Goal: Use online tool/utility

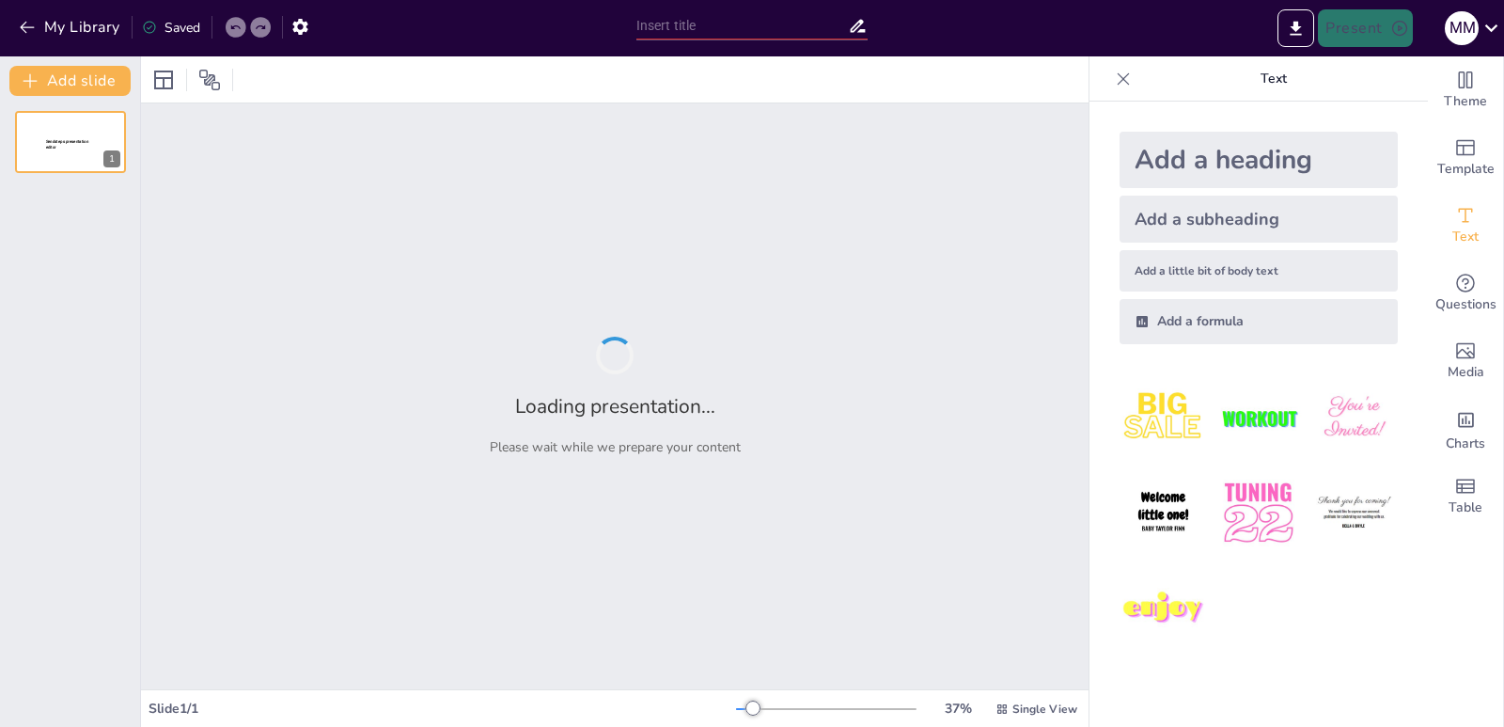
type input "Скульптури та меми: Мовчазна муза з почуттям гумору!"
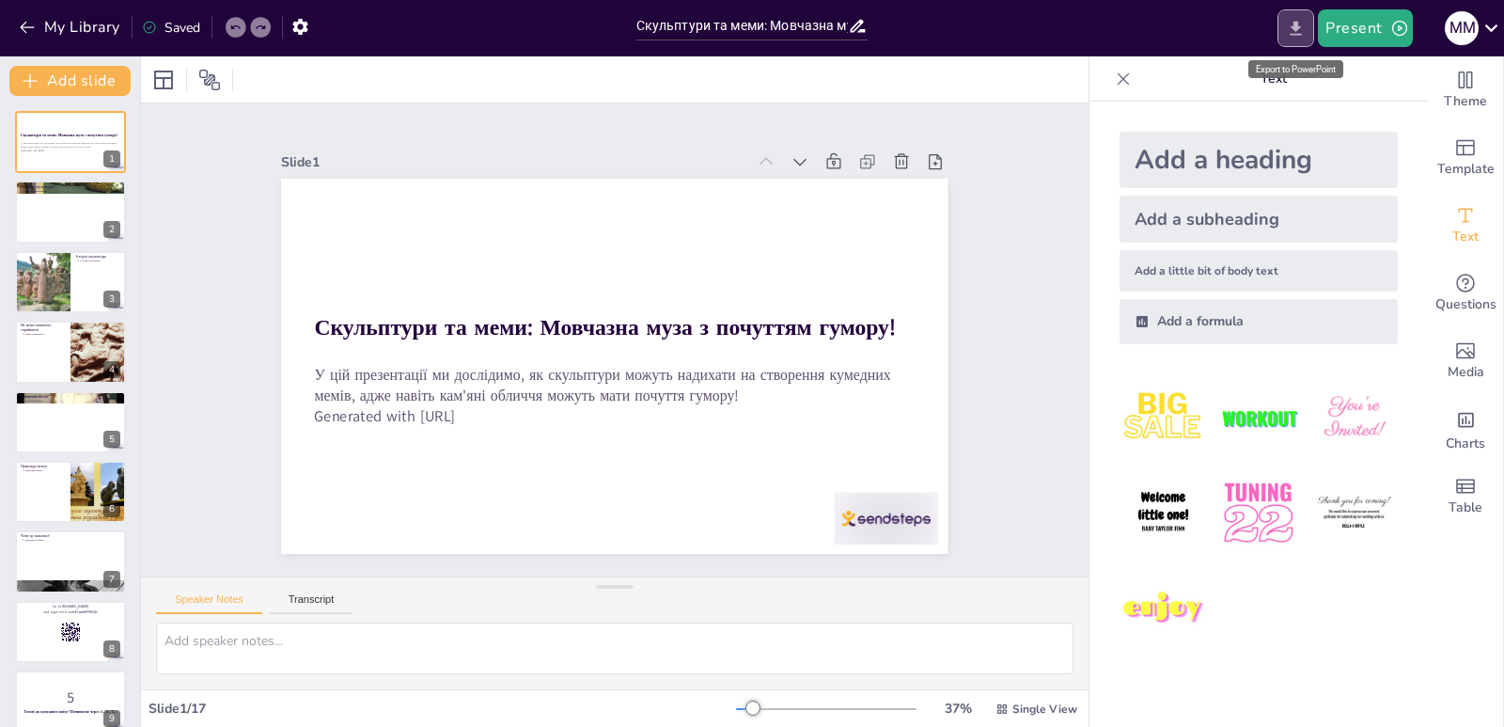
click at [1290, 23] on icon "Export to PowerPoint" at bounding box center [1296, 29] width 20 height 20
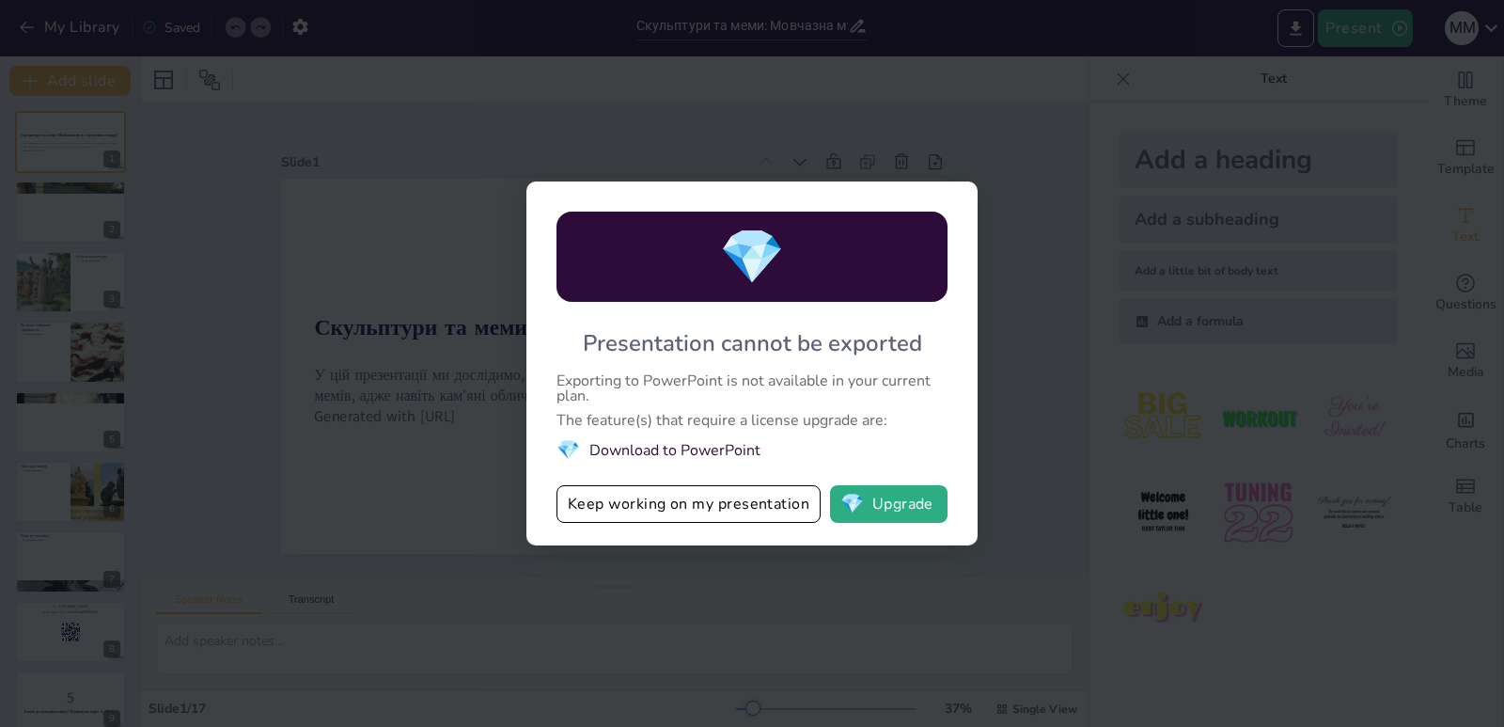
click at [727, 451] on li "💎 Download to PowerPoint" at bounding box center [752, 449] width 391 height 25
click at [914, 504] on button "💎 Upgrade" at bounding box center [889, 504] width 118 height 38
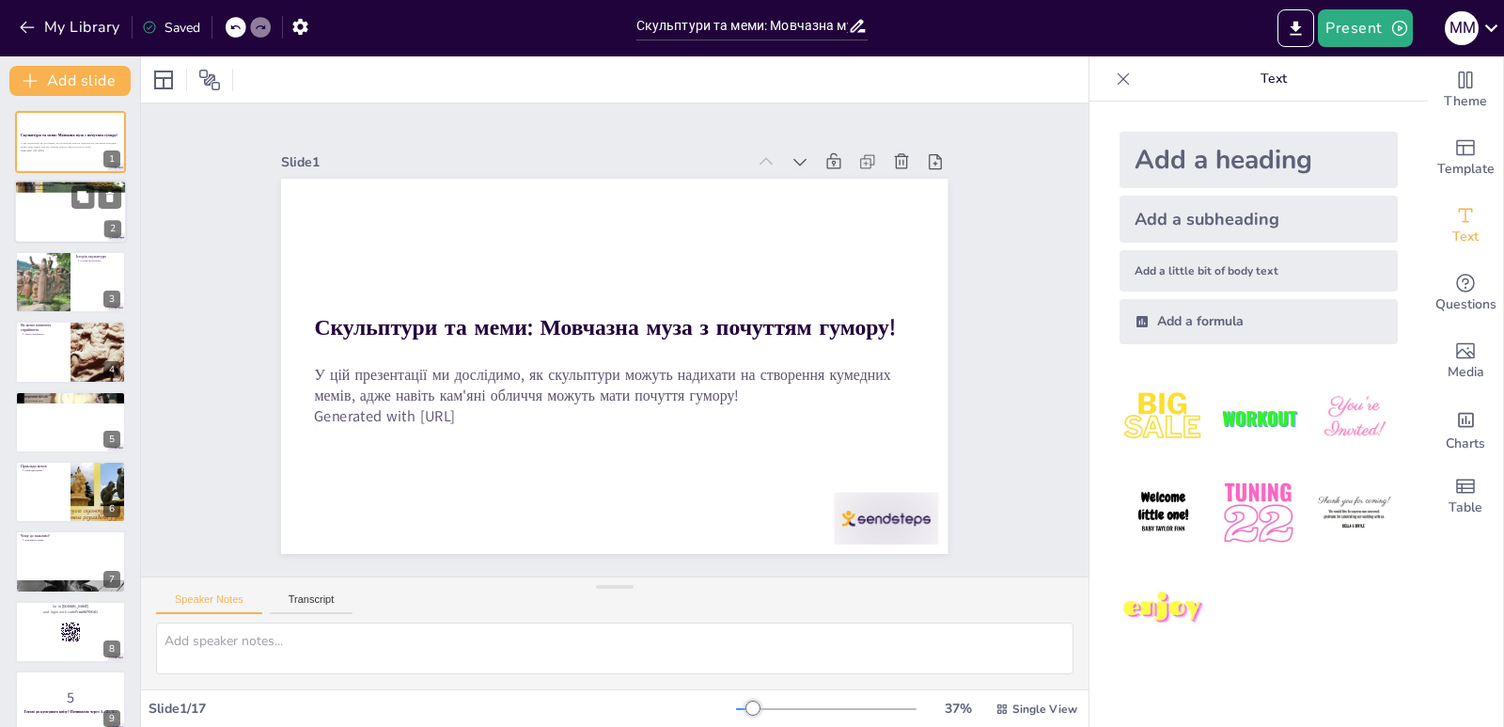
click at [71, 227] on div at bounding box center [70, 212] width 113 height 64
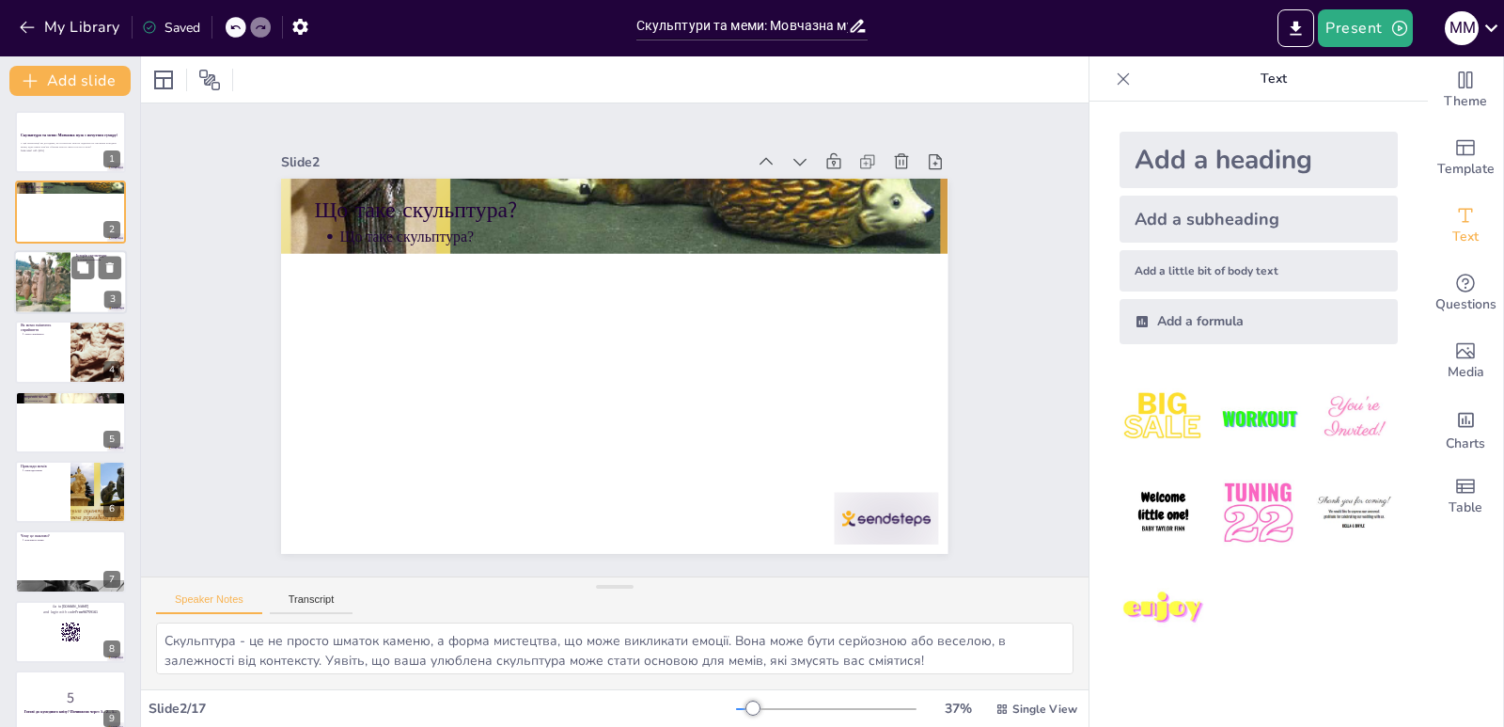
click at [88, 284] on div at bounding box center [70, 282] width 113 height 64
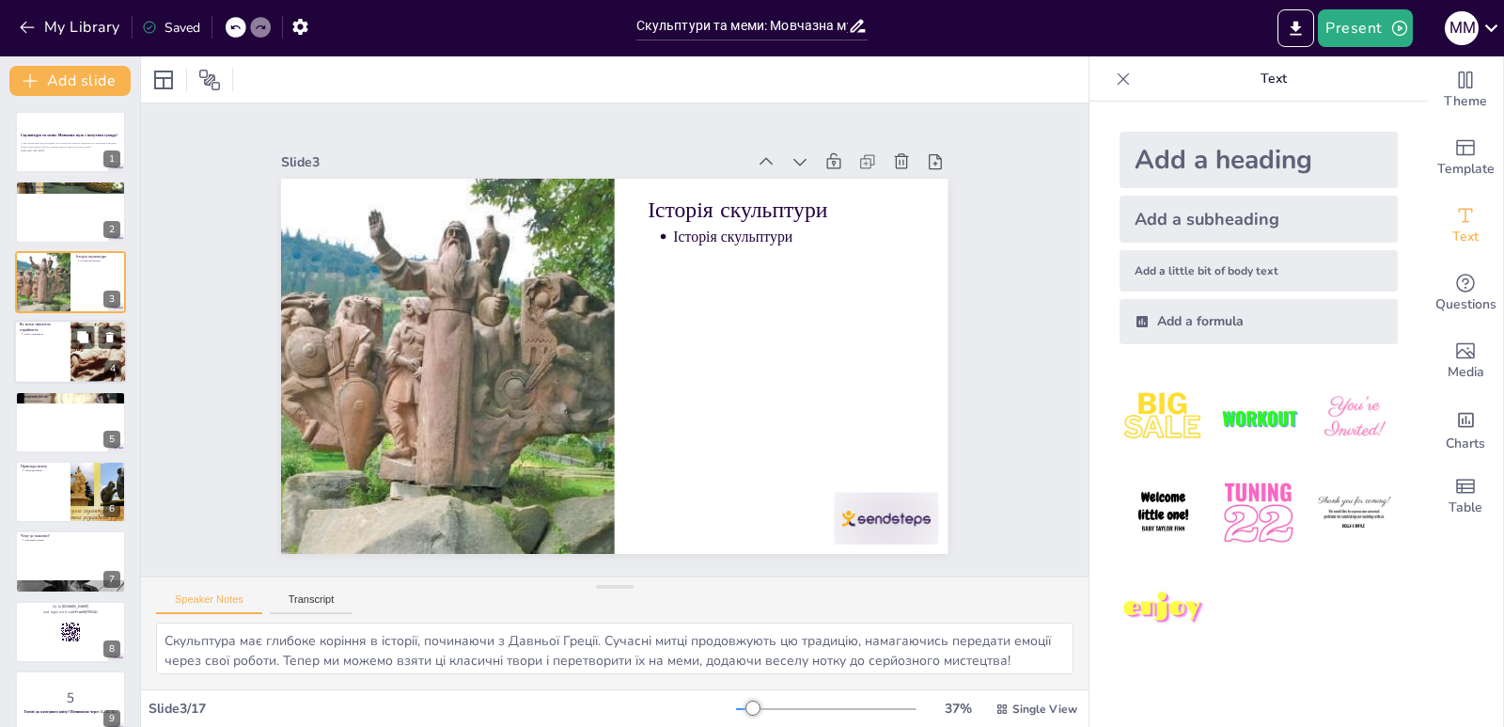
click at [41, 349] on div at bounding box center [70, 352] width 113 height 64
type textarea "Мем - це не просто картинки, це спосіб вираження емоцій, який може змінити наше…"
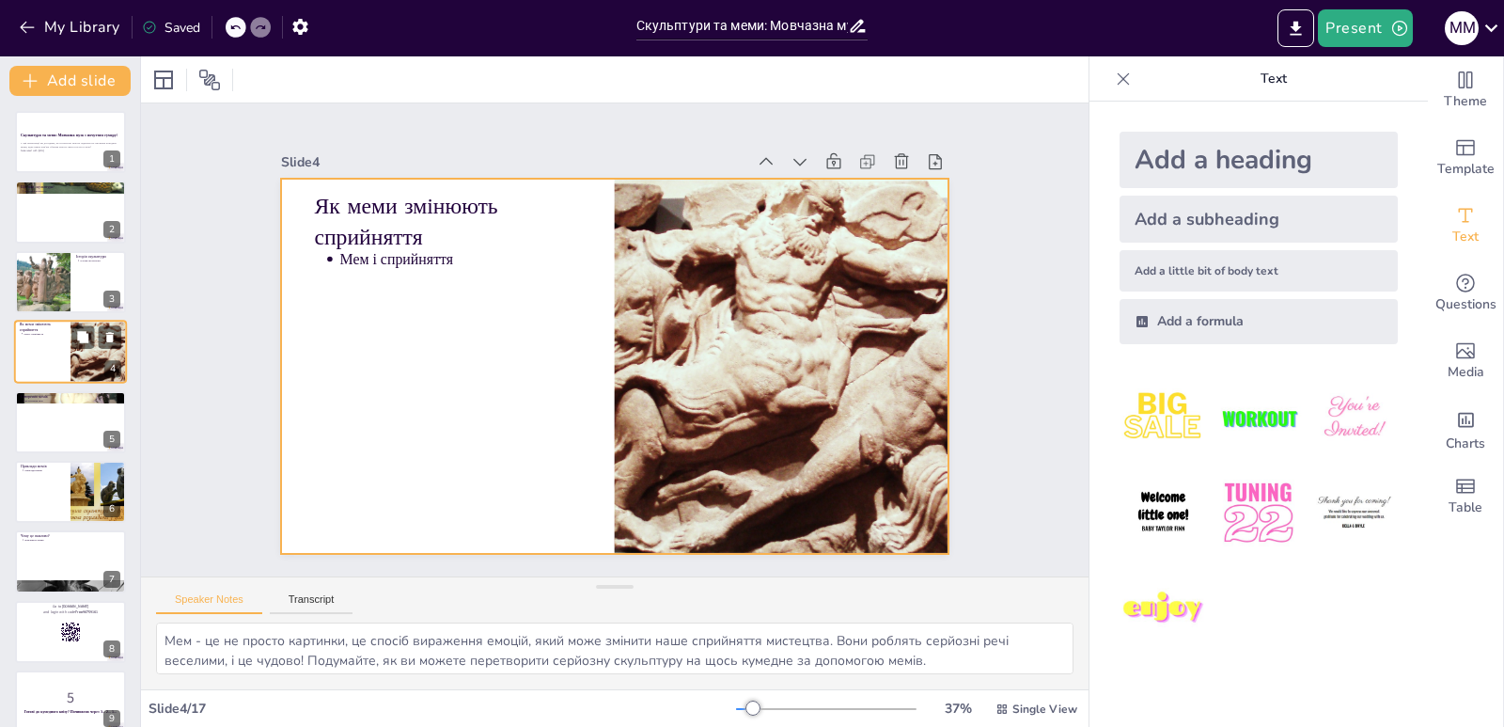
click at [55, 358] on div at bounding box center [70, 352] width 113 height 64
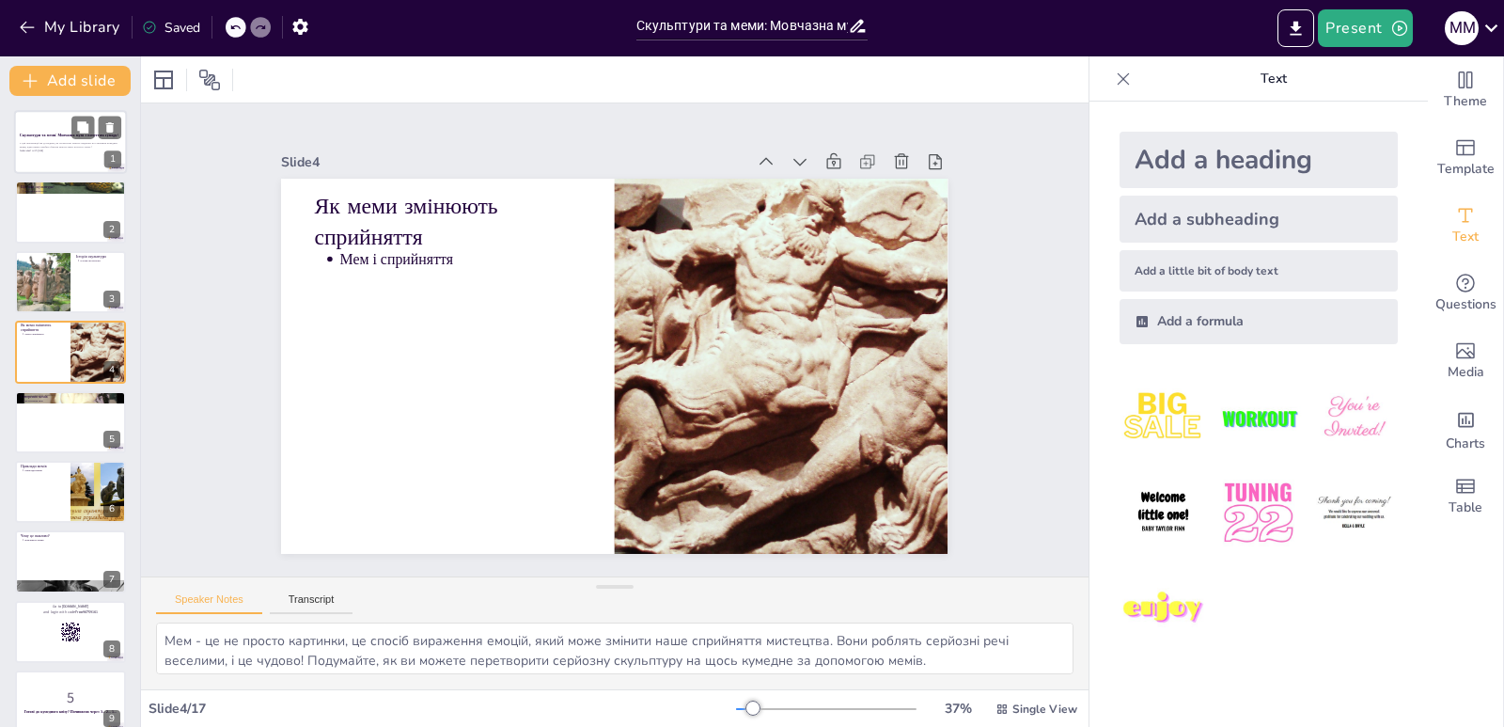
click at [56, 161] on div at bounding box center [70, 142] width 113 height 64
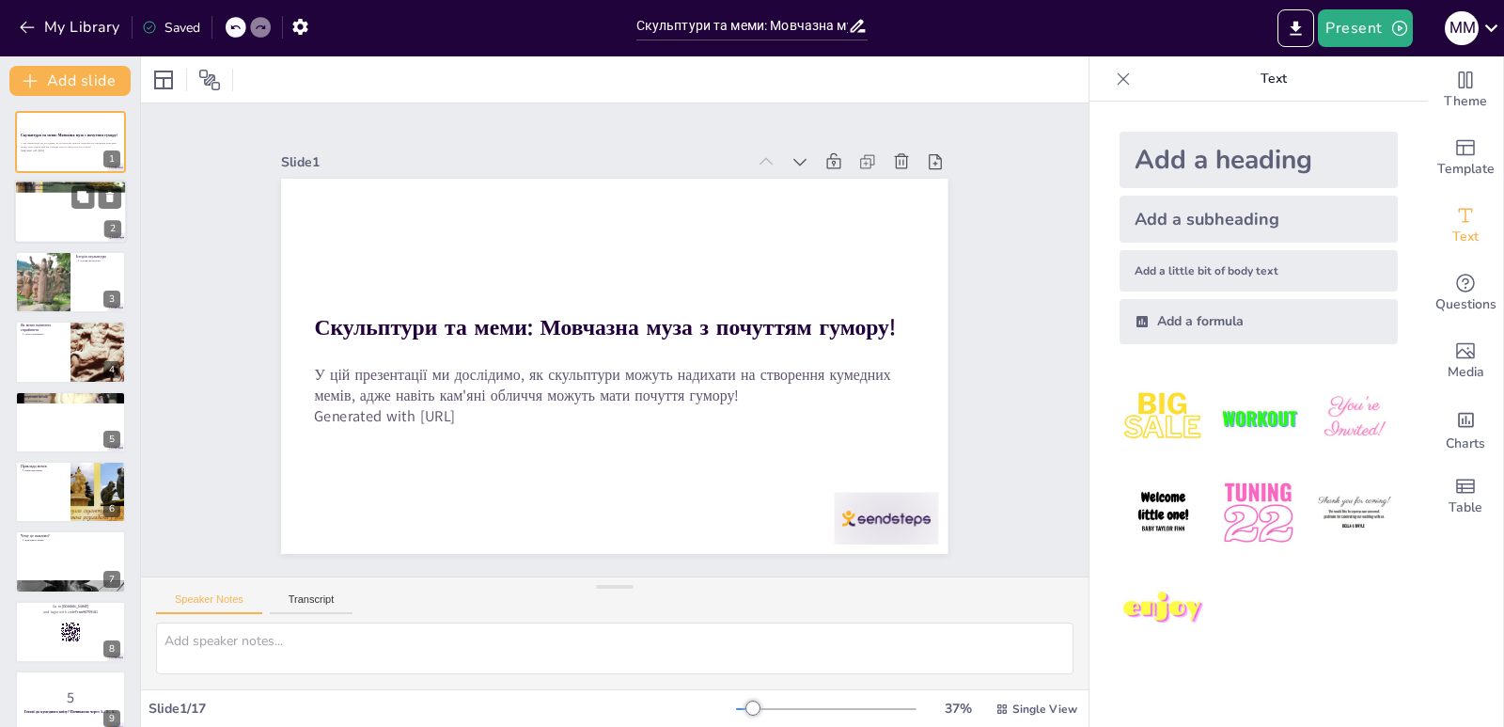
click at [64, 227] on div at bounding box center [70, 212] width 113 height 64
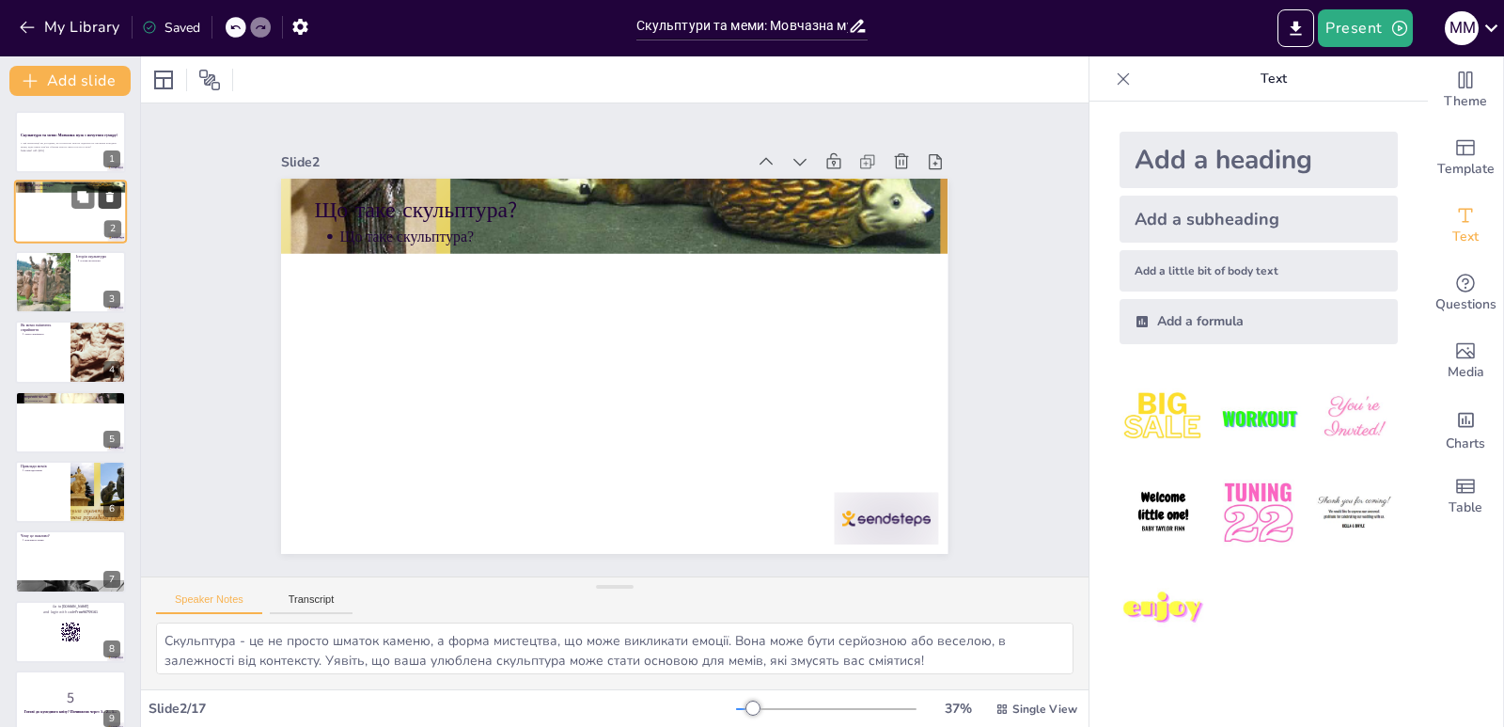
click at [106, 197] on icon at bounding box center [109, 197] width 13 height 13
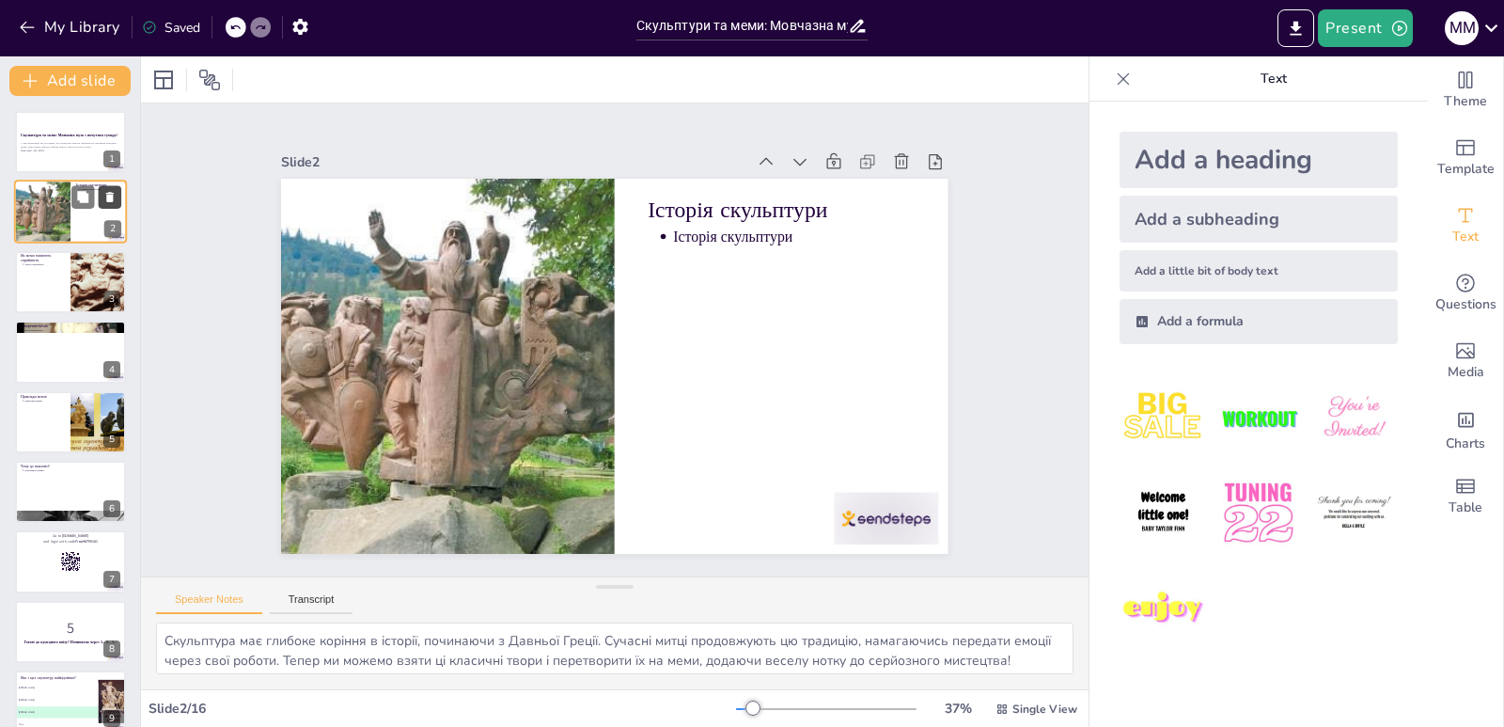
click at [107, 196] on icon at bounding box center [110, 198] width 8 height 10
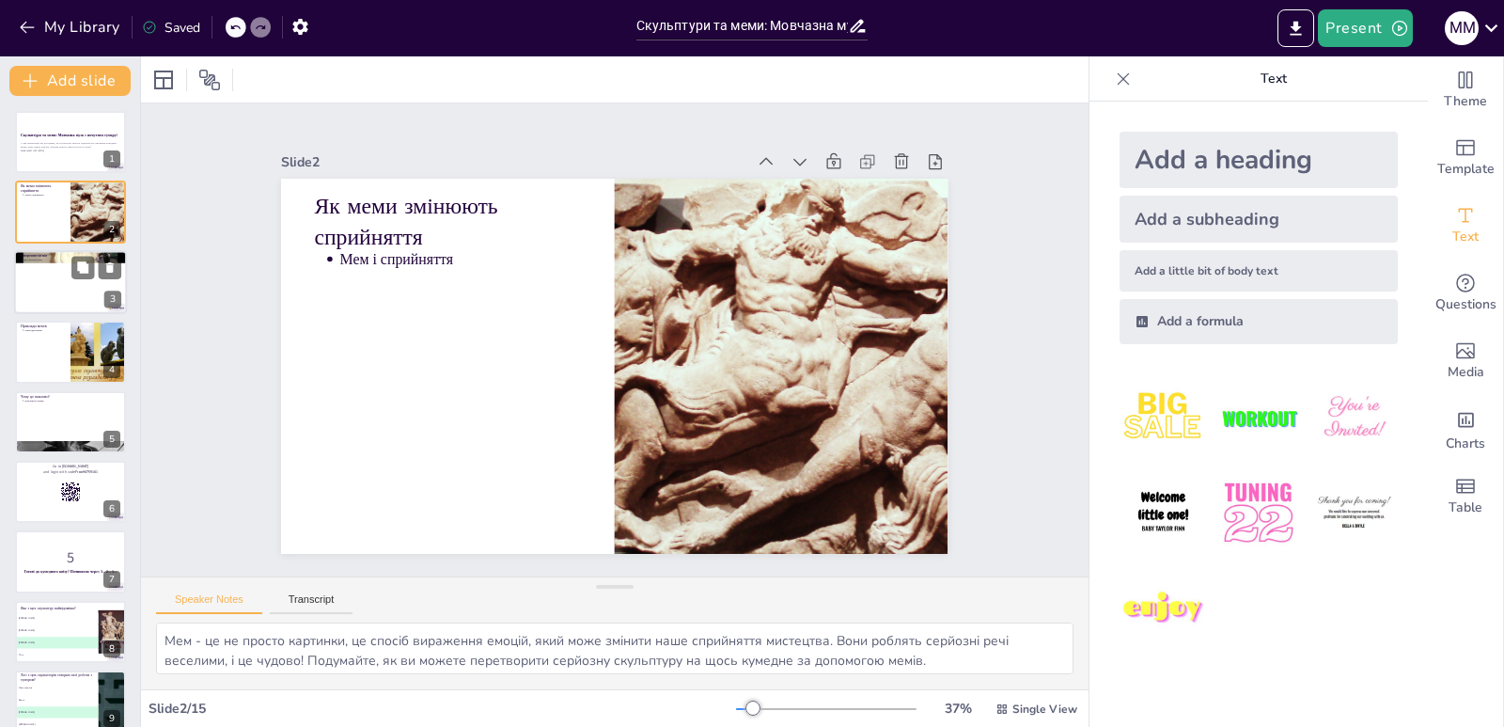
click at [68, 288] on div at bounding box center [70, 282] width 113 height 64
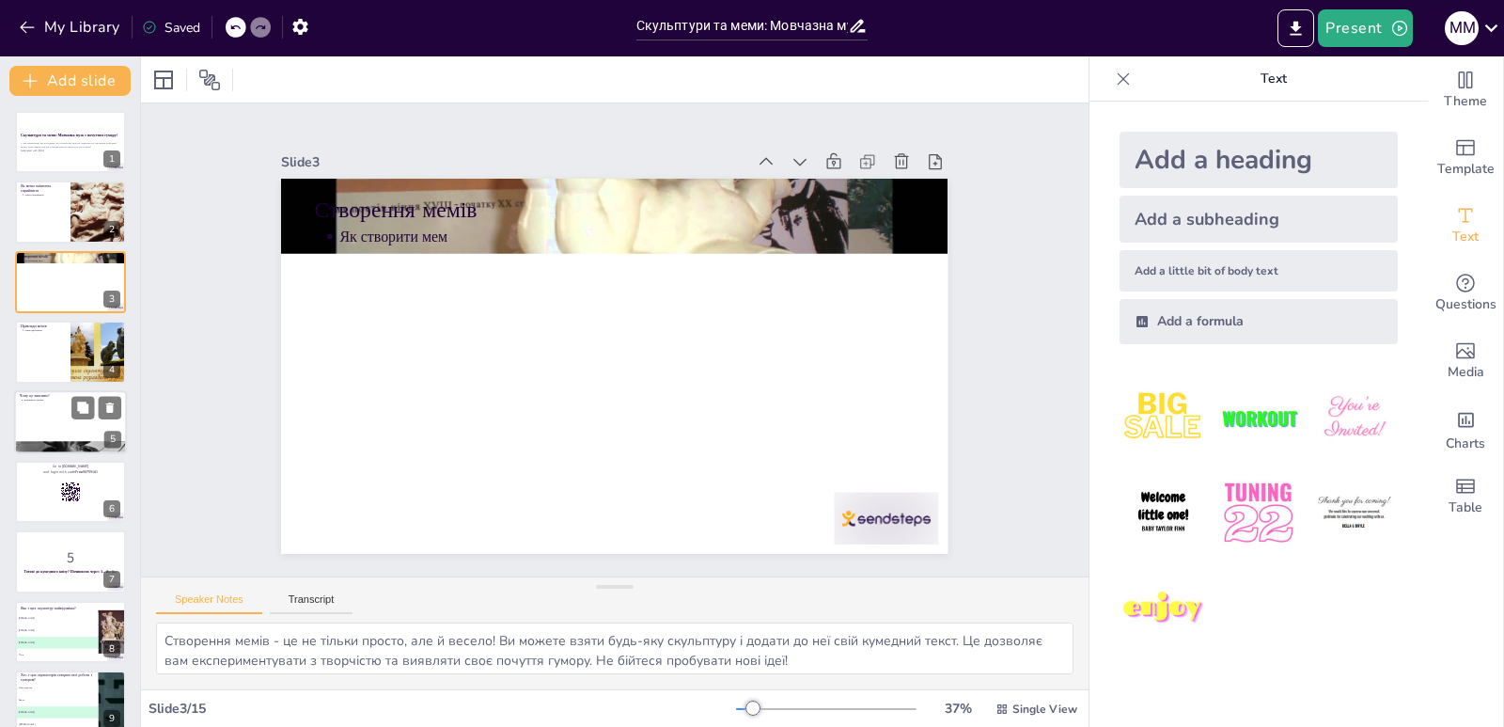
click at [64, 426] on div at bounding box center [70, 422] width 113 height 64
type textarea "Мем - це не просто розвага, це також потужний інструмент для передачі інформаці…"
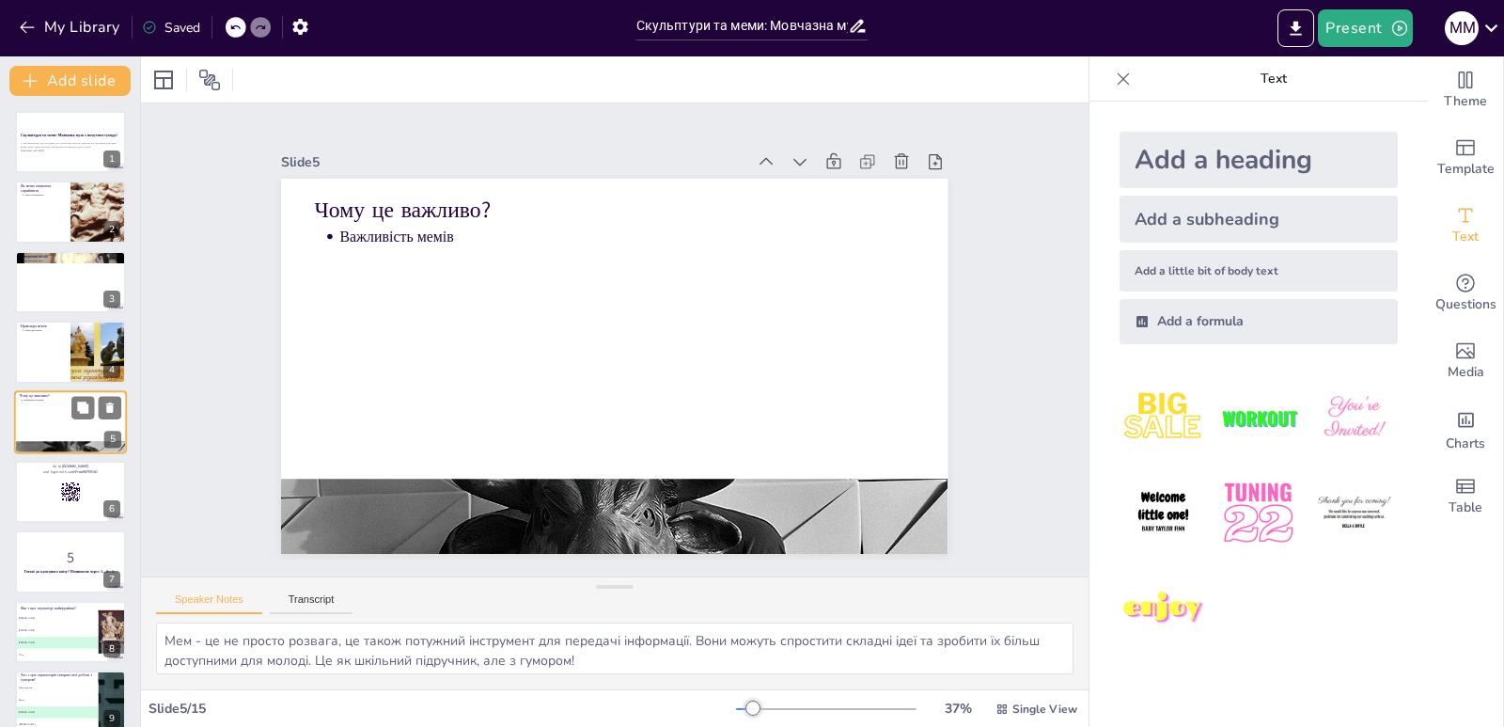
scroll to position [10, 0]
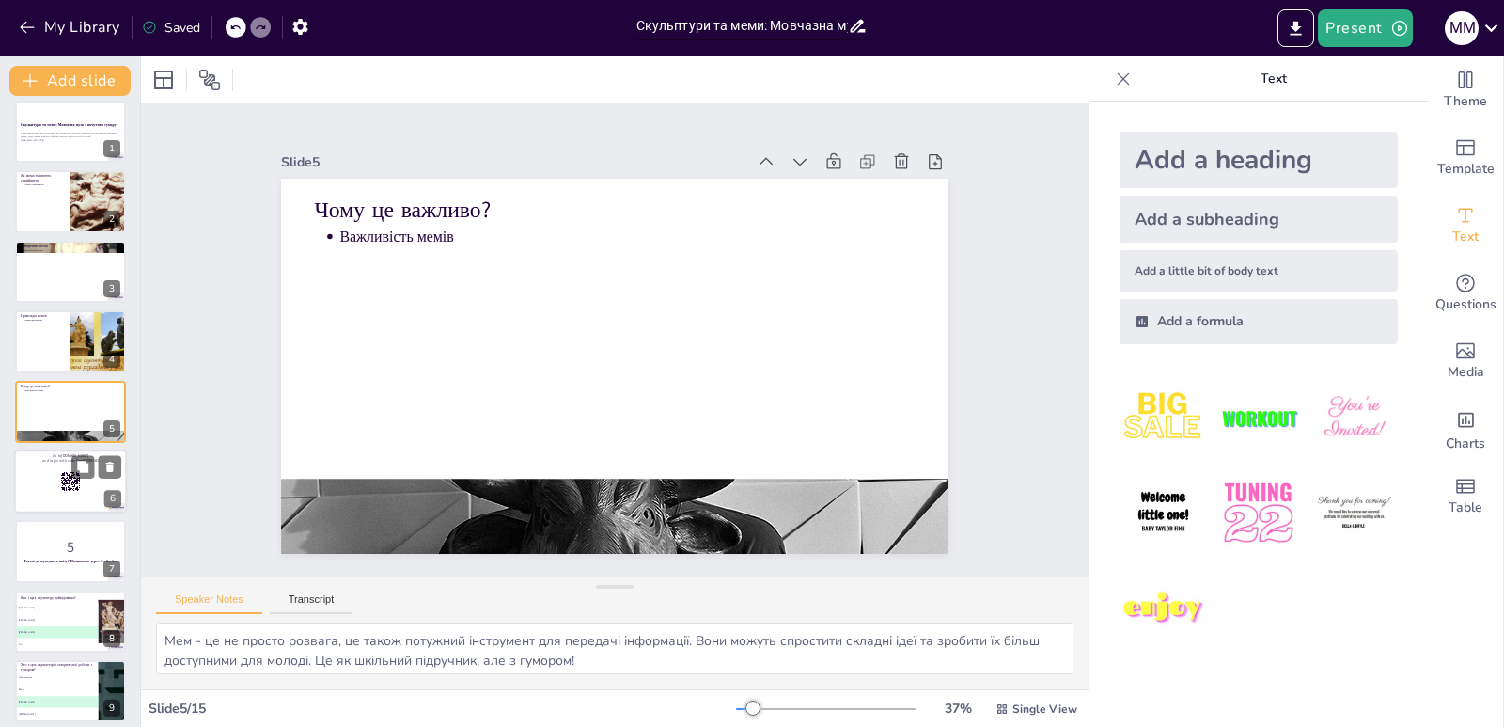
click at [64, 489] on rect at bounding box center [70, 481] width 21 height 21
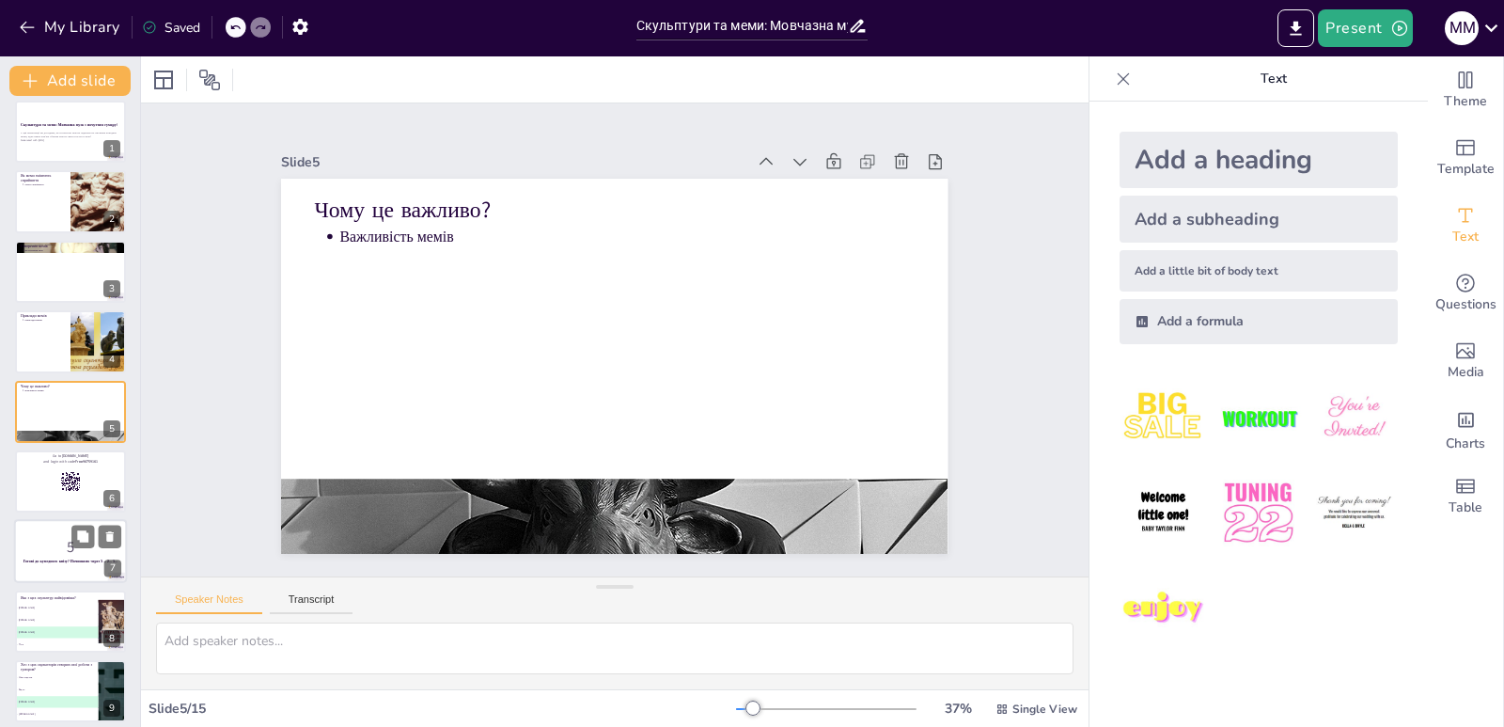
scroll to position [81, 0]
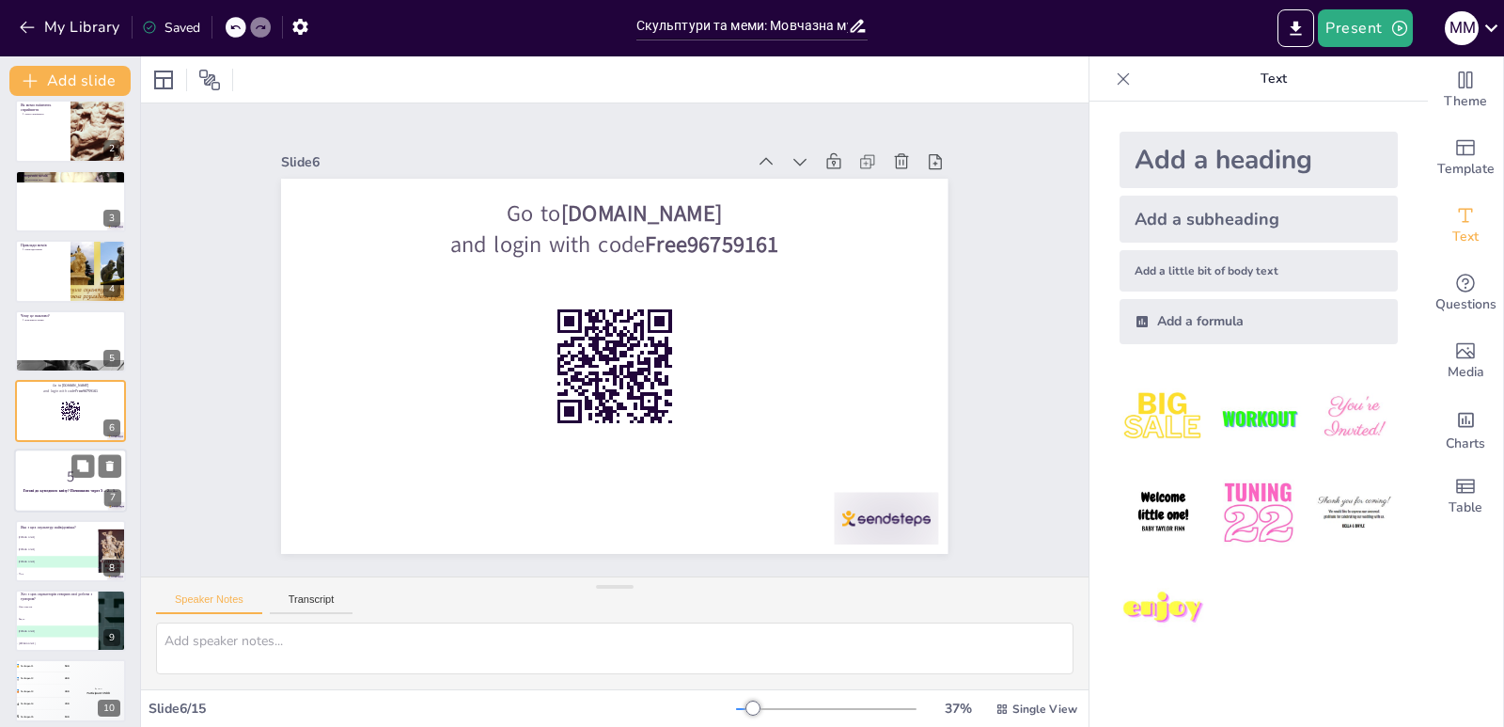
click at [47, 455] on div at bounding box center [70, 481] width 113 height 64
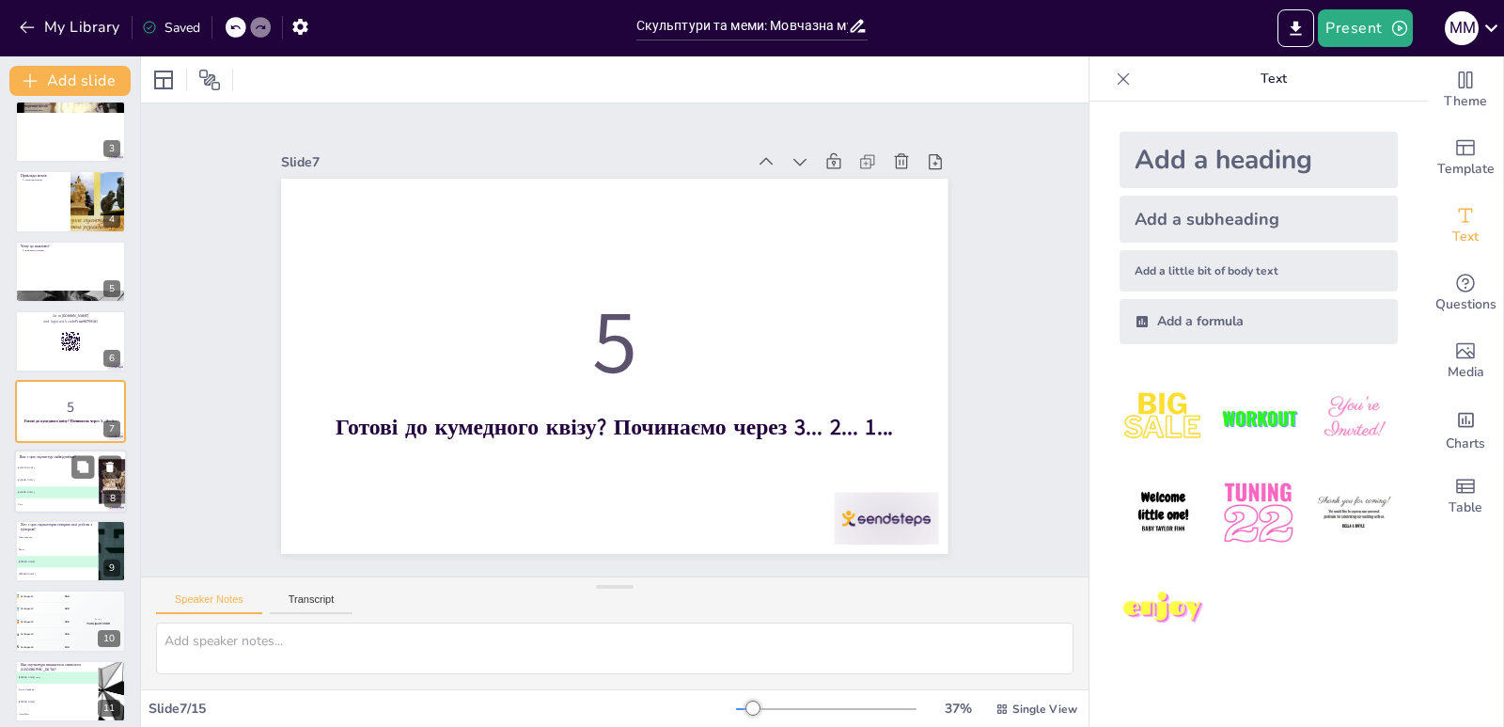
click at [60, 473] on li "A [PERSON_NAME]" at bounding box center [56, 468] width 85 height 12
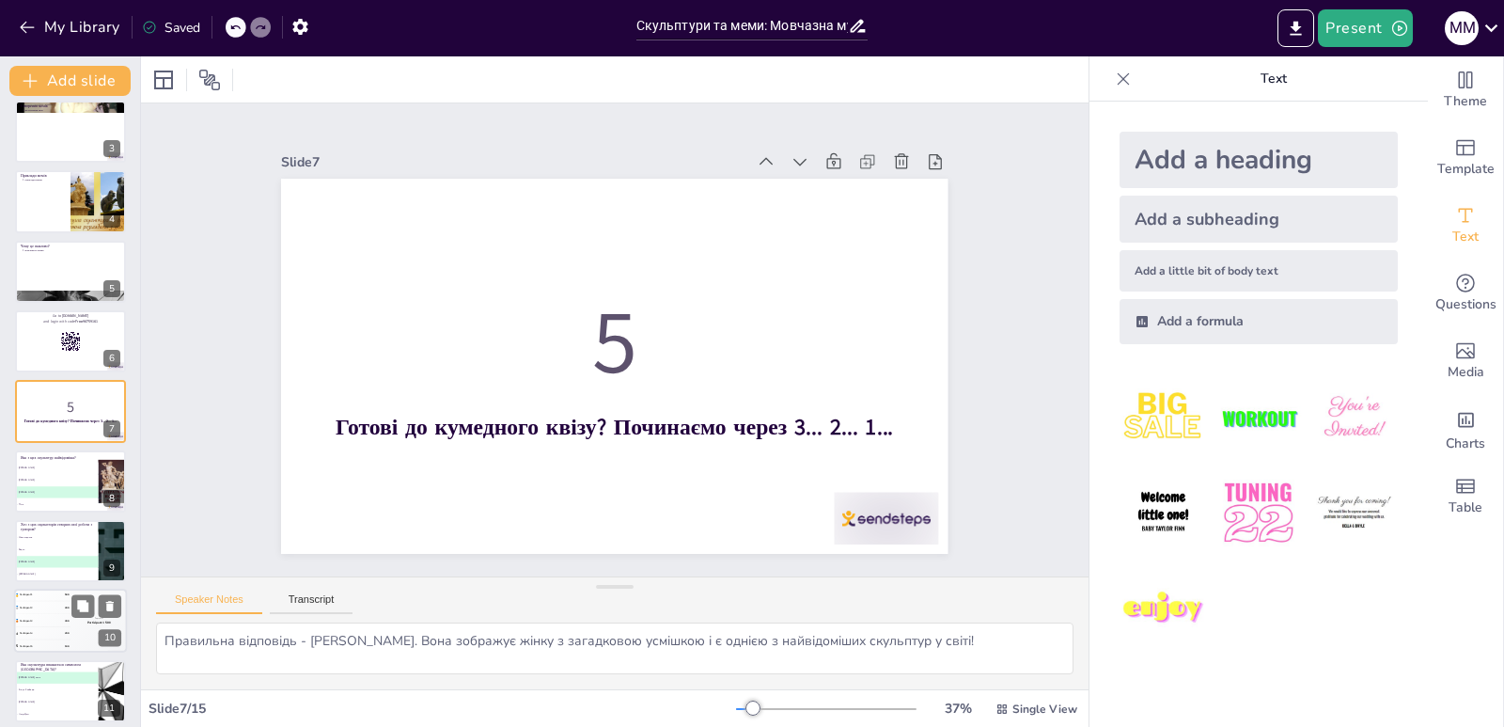
scroll to position [220, 0]
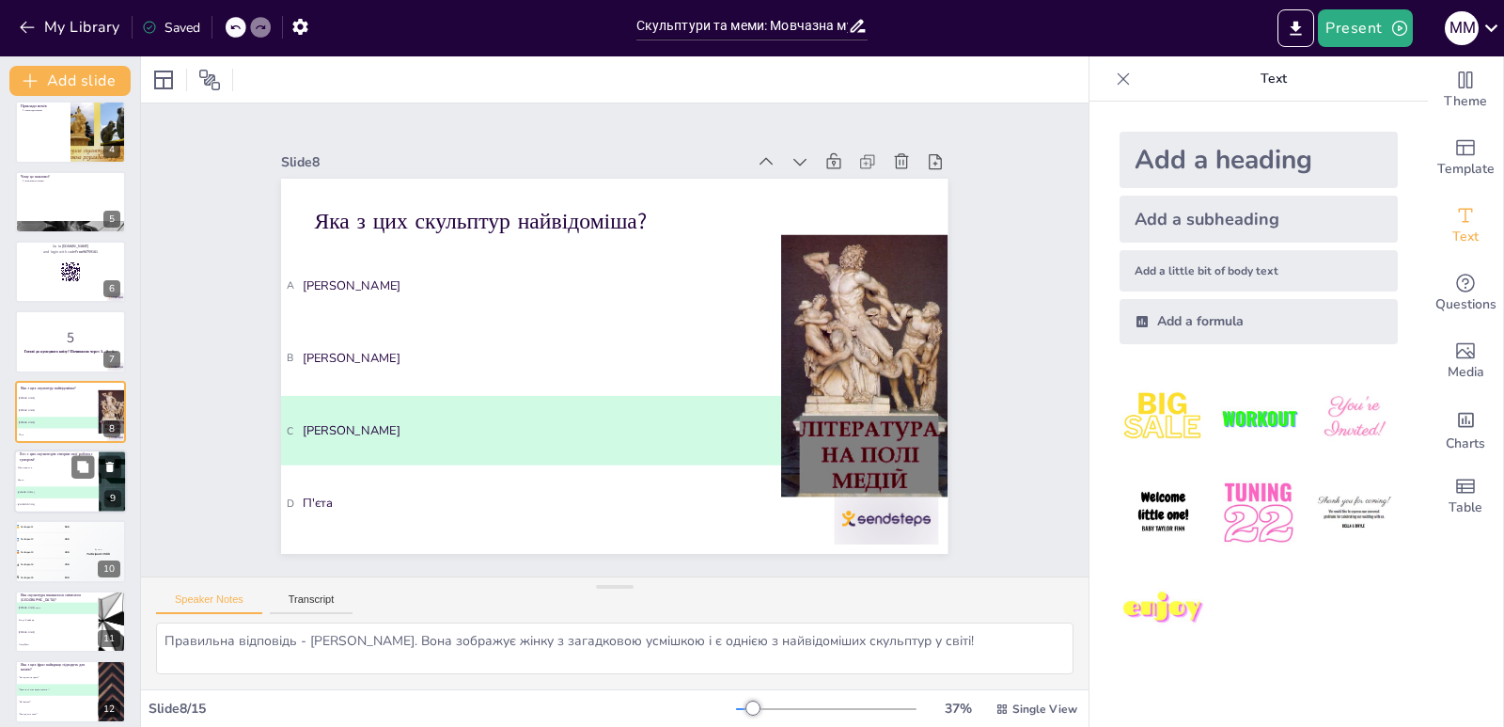
click at [50, 476] on li "[PERSON_NAME]" at bounding box center [56, 480] width 85 height 12
type textarea "Правильна відповідь - [PERSON_NAME]. Він був відомий своїм нестандартним підход…"
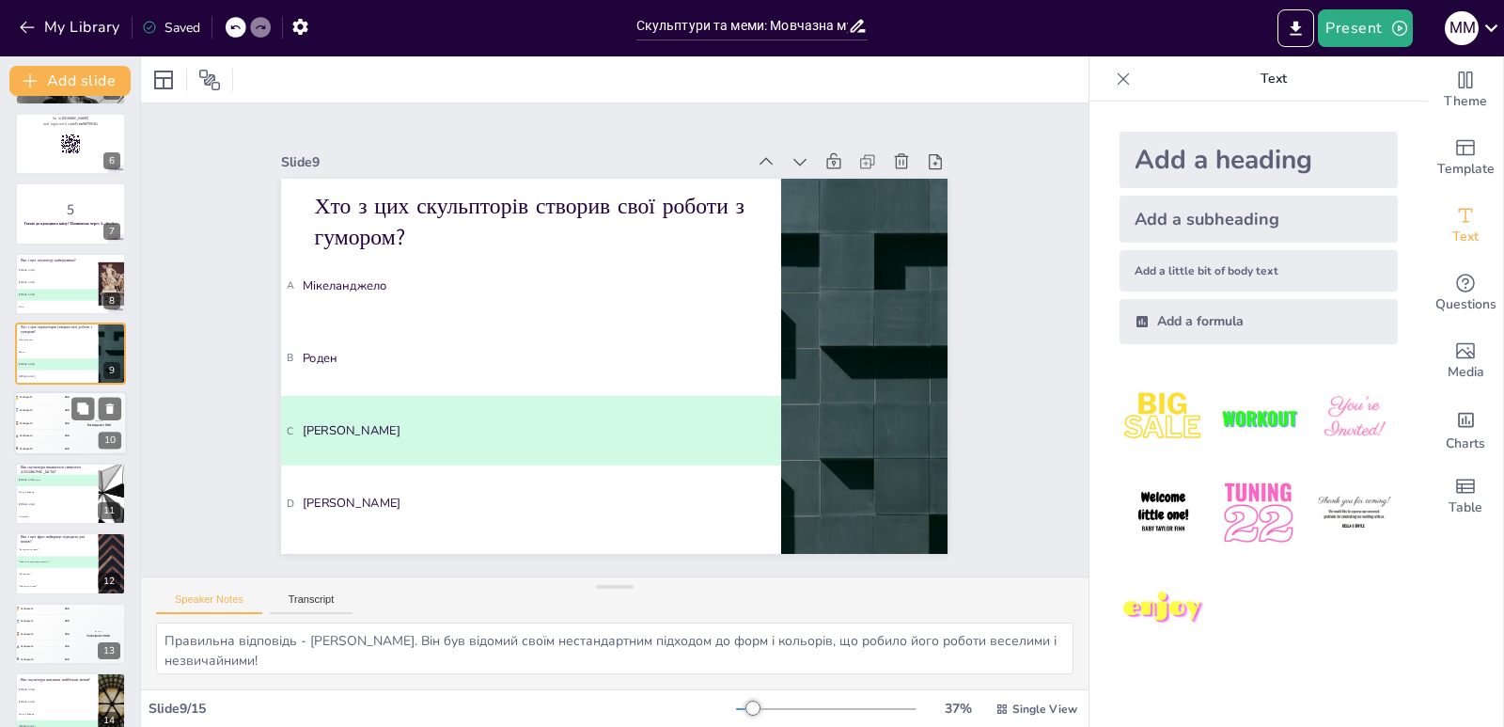
scroll to position [384, 0]
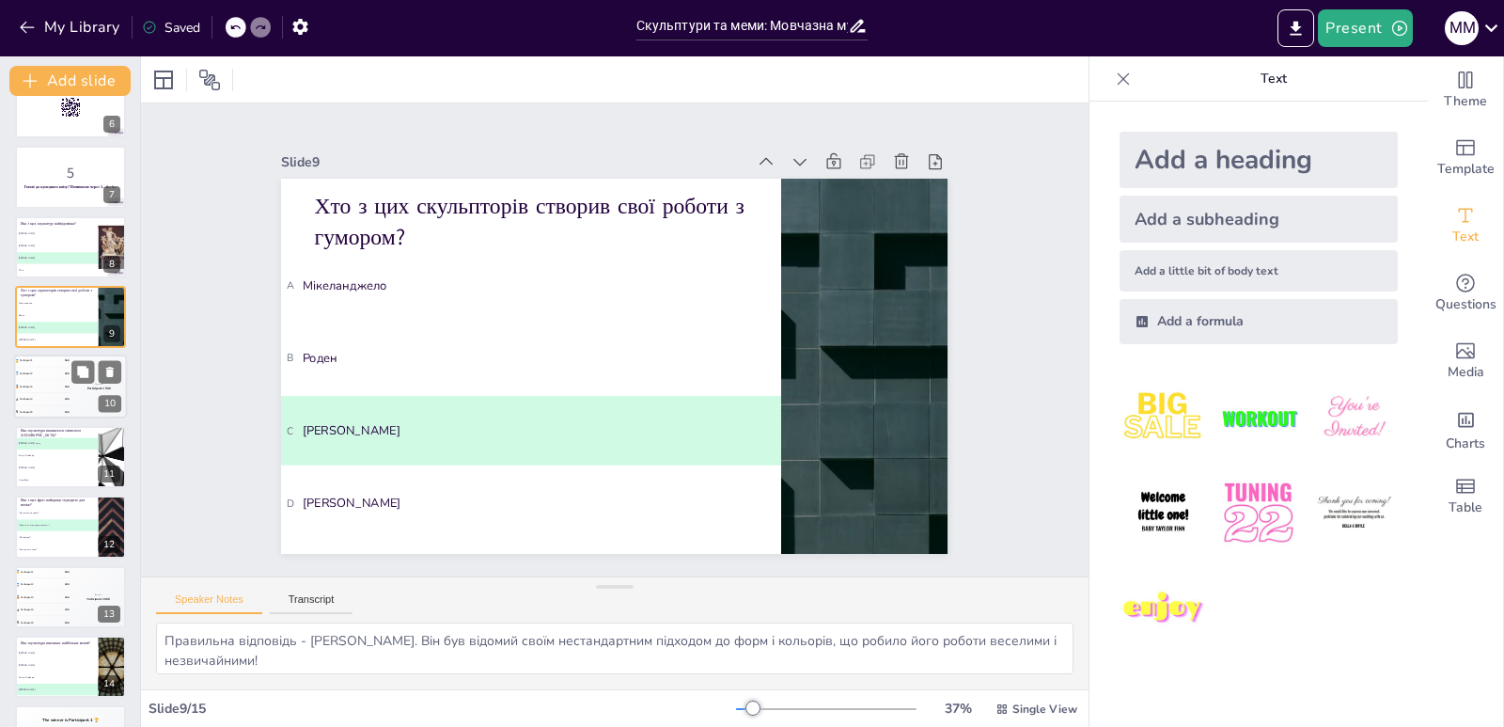
click at [55, 402] on div "4 Participant 4 200" at bounding box center [42, 400] width 56 height 12
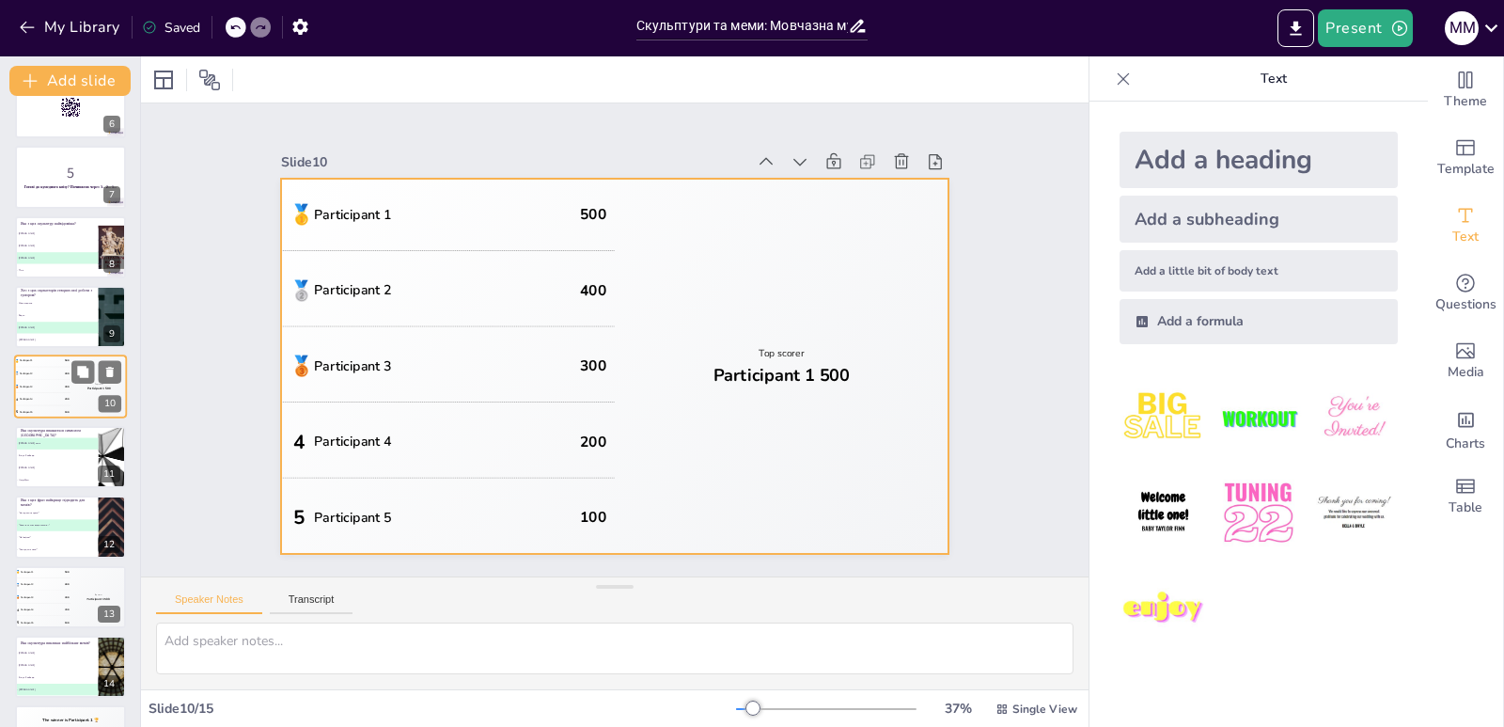
scroll to position [360, 0]
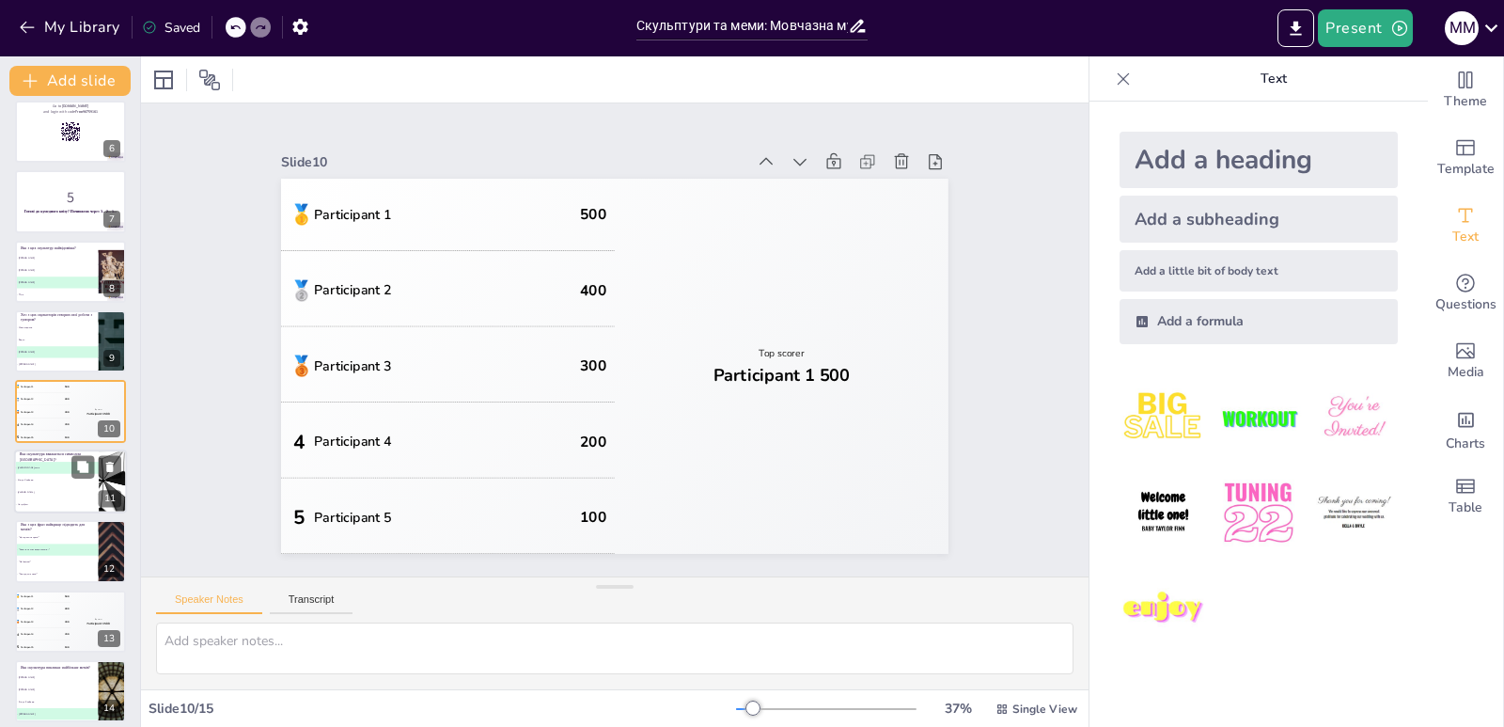
click at [59, 503] on span "D Нотр-Дам" at bounding box center [56, 504] width 83 height 3
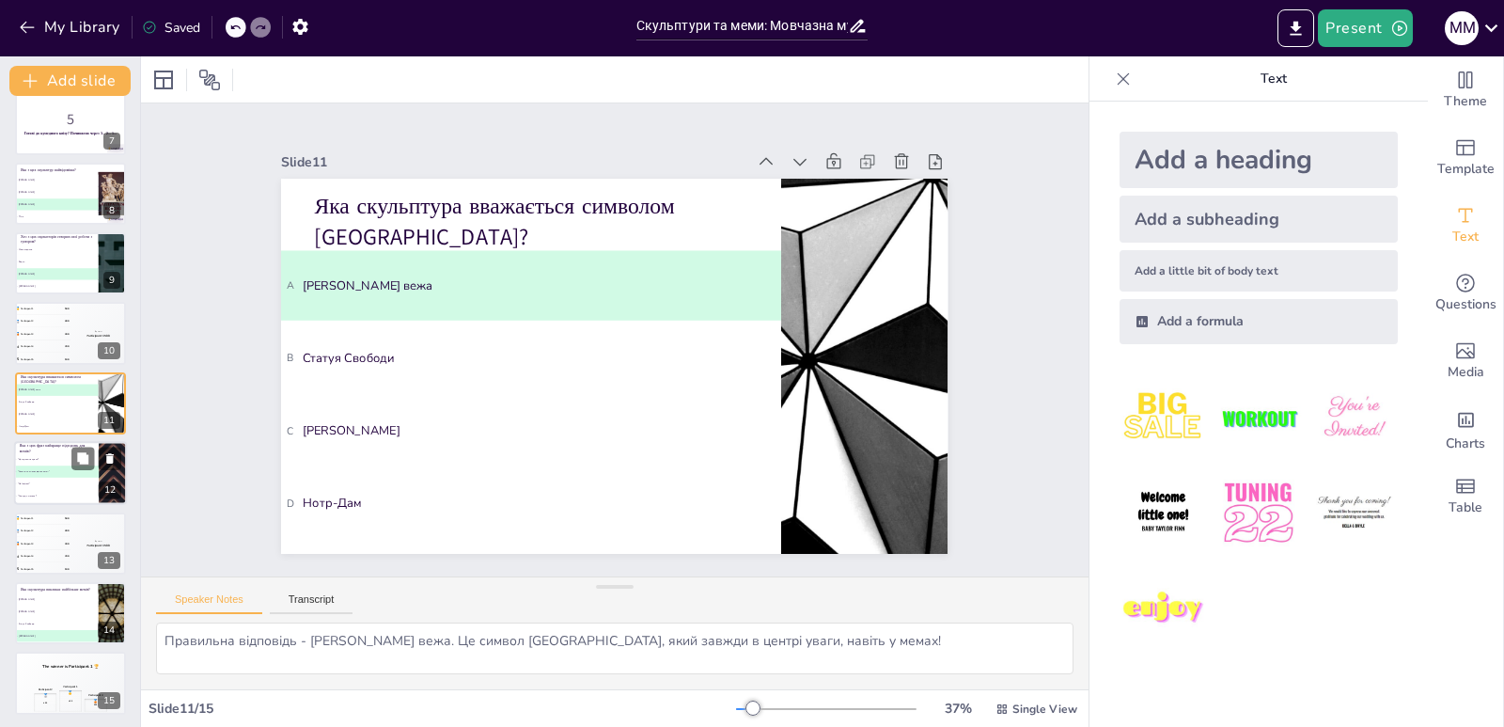
scroll to position [441, 0]
click at [57, 488] on li "D "Знову це сталося!"" at bounding box center [56, 494] width 85 height 12
type textarea "Правильна відповідь - "Коли ти не знаєш, що сказати...". Ця фраза ідеально підх…"
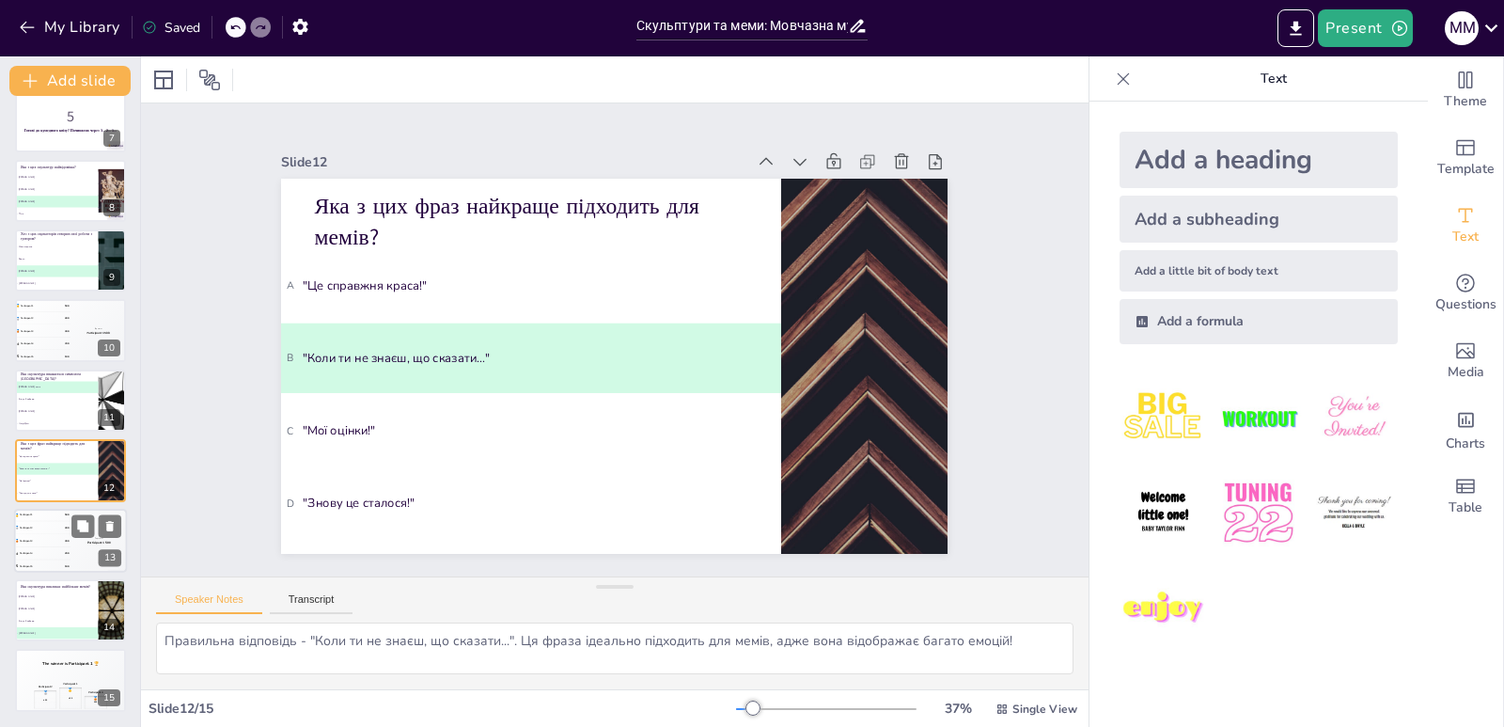
click at [51, 555] on div "4 Participant 4 200" at bounding box center [42, 553] width 56 height 12
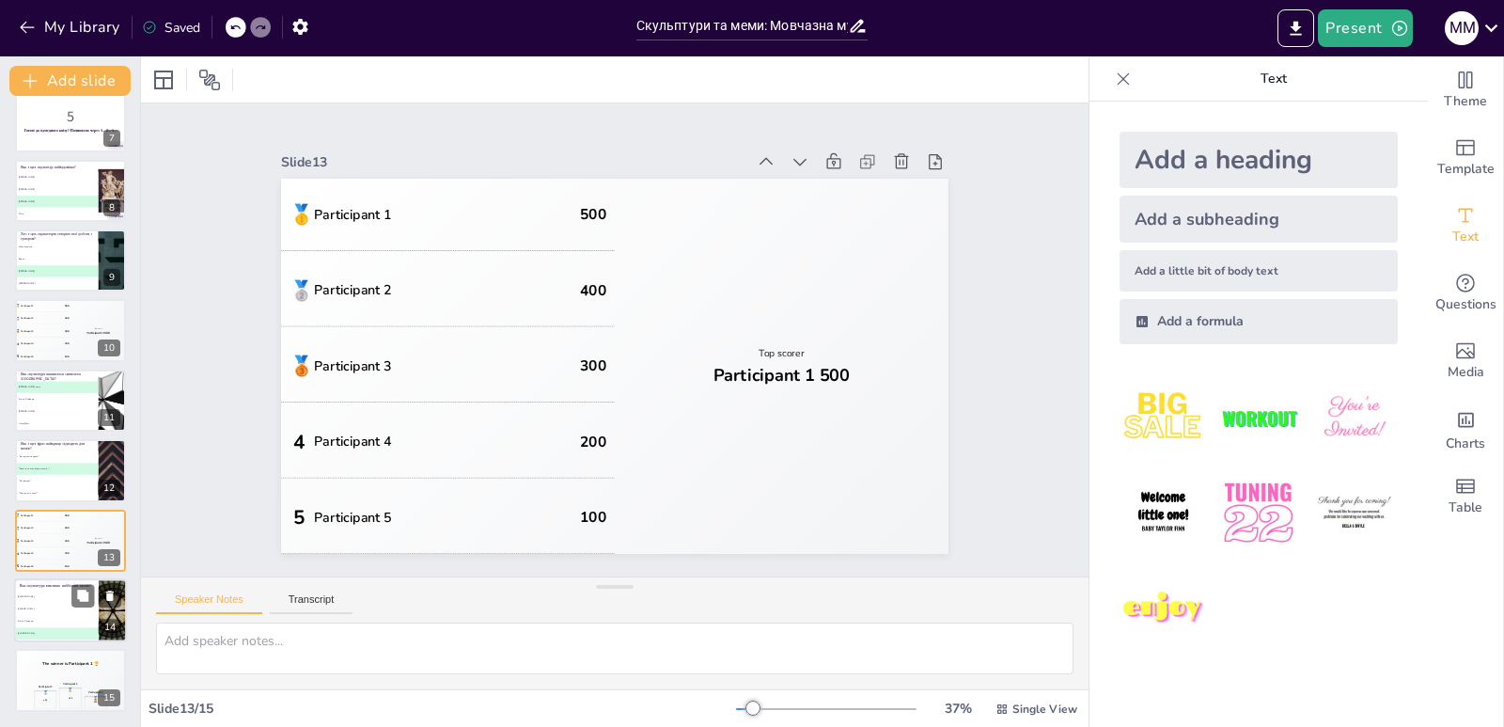
click at [56, 606] on li "B [PERSON_NAME]" at bounding box center [56, 609] width 85 height 12
type textarea "Правильна відповідь - [PERSON_NAME]. Вона завжди в центрі уваги і надихає на ст…"
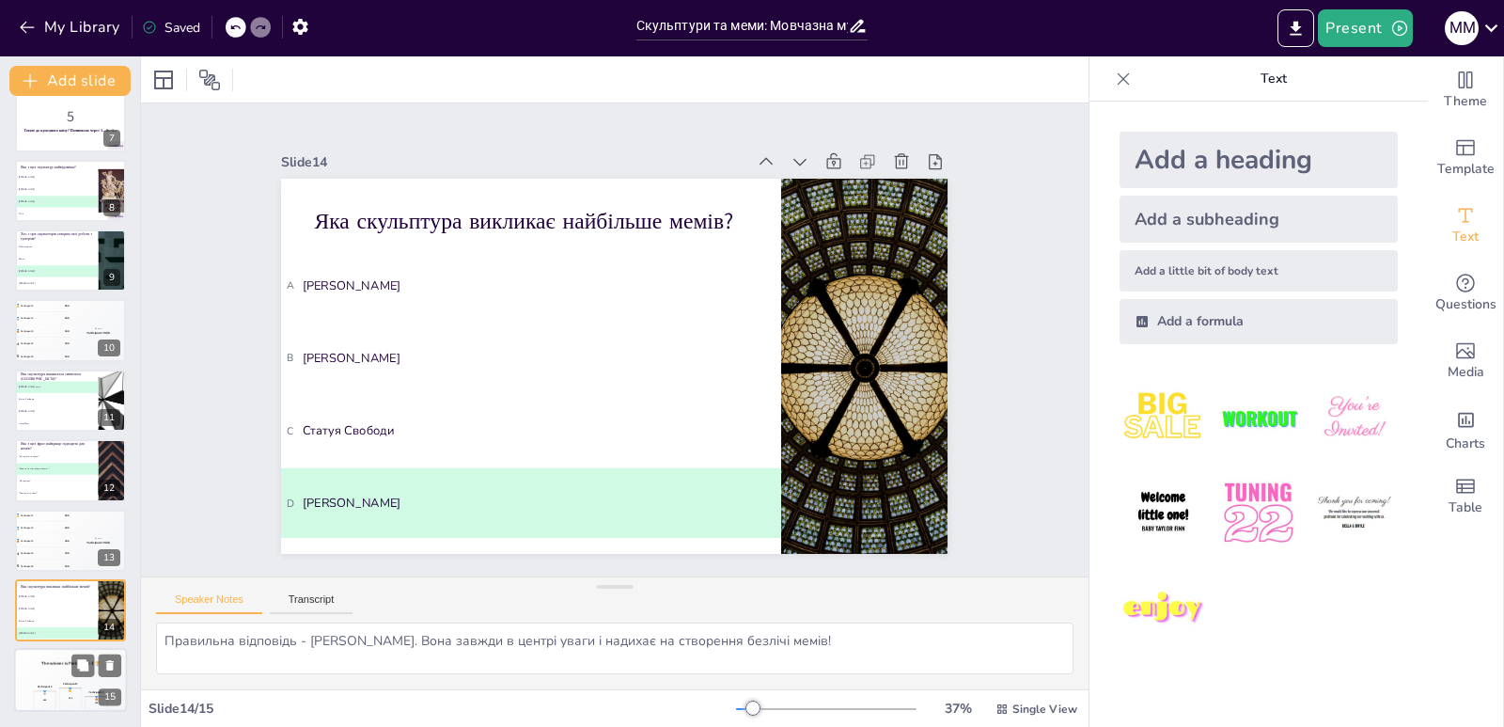
click at [52, 670] on div "The winner is Participant 1 🏆" at bounding box center [70, 665] width 113 height 32
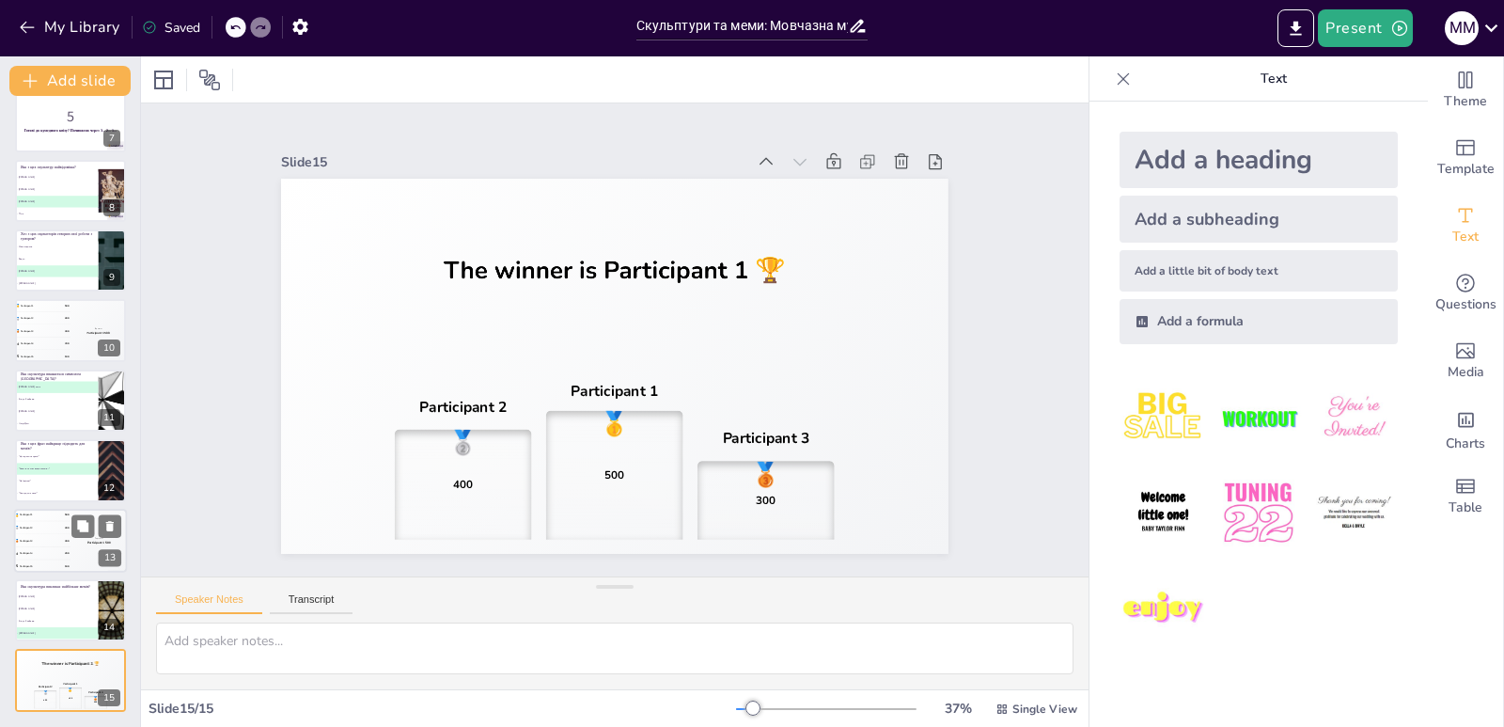
click at [45, 542] on div "🥉 Participant 3 300" at bounding box center [42, 540] width 56 height 12
